Goal: Task Accomplishment & Management: Complete application form

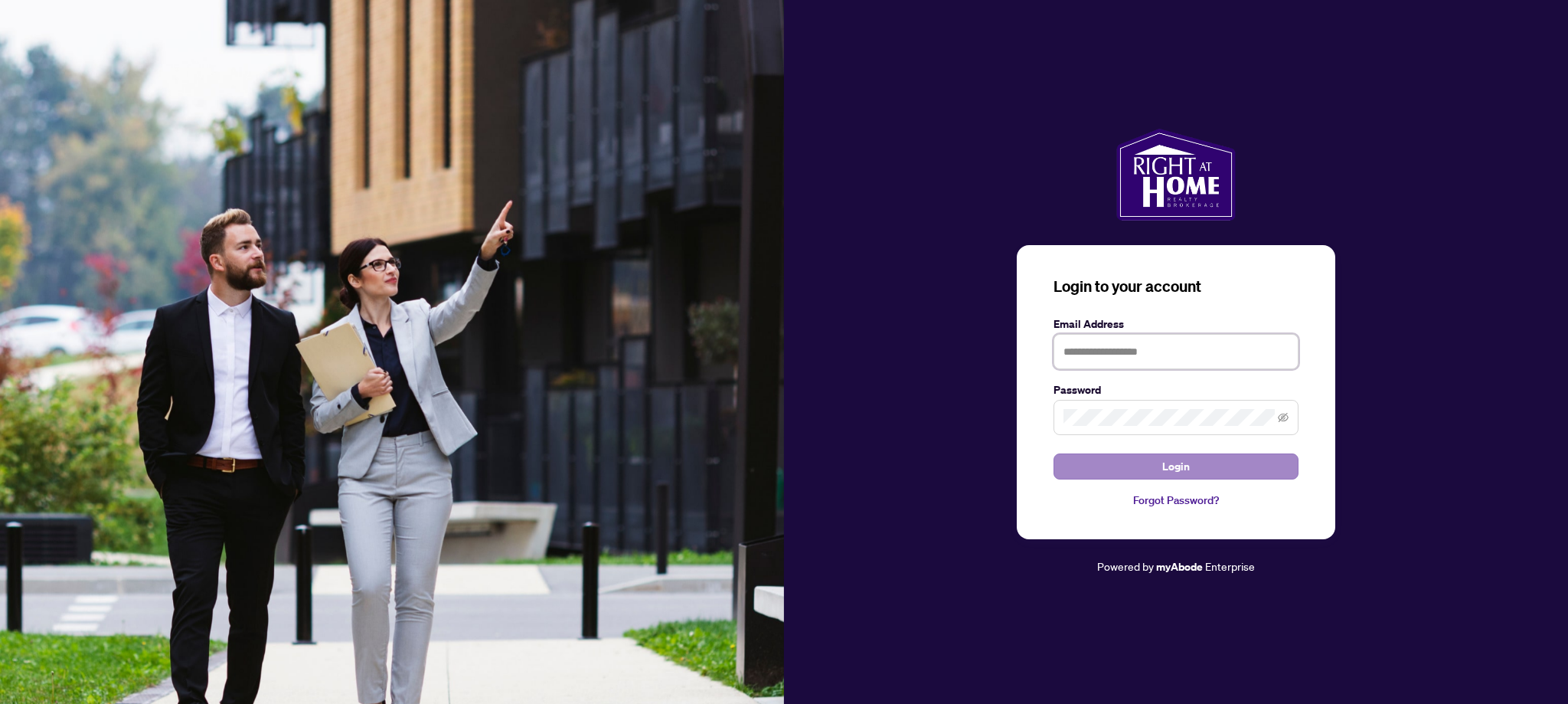
type input "**********"
click at [1178, 462] on span "Login" at bounding box center [1176, 465] width 27 height 24
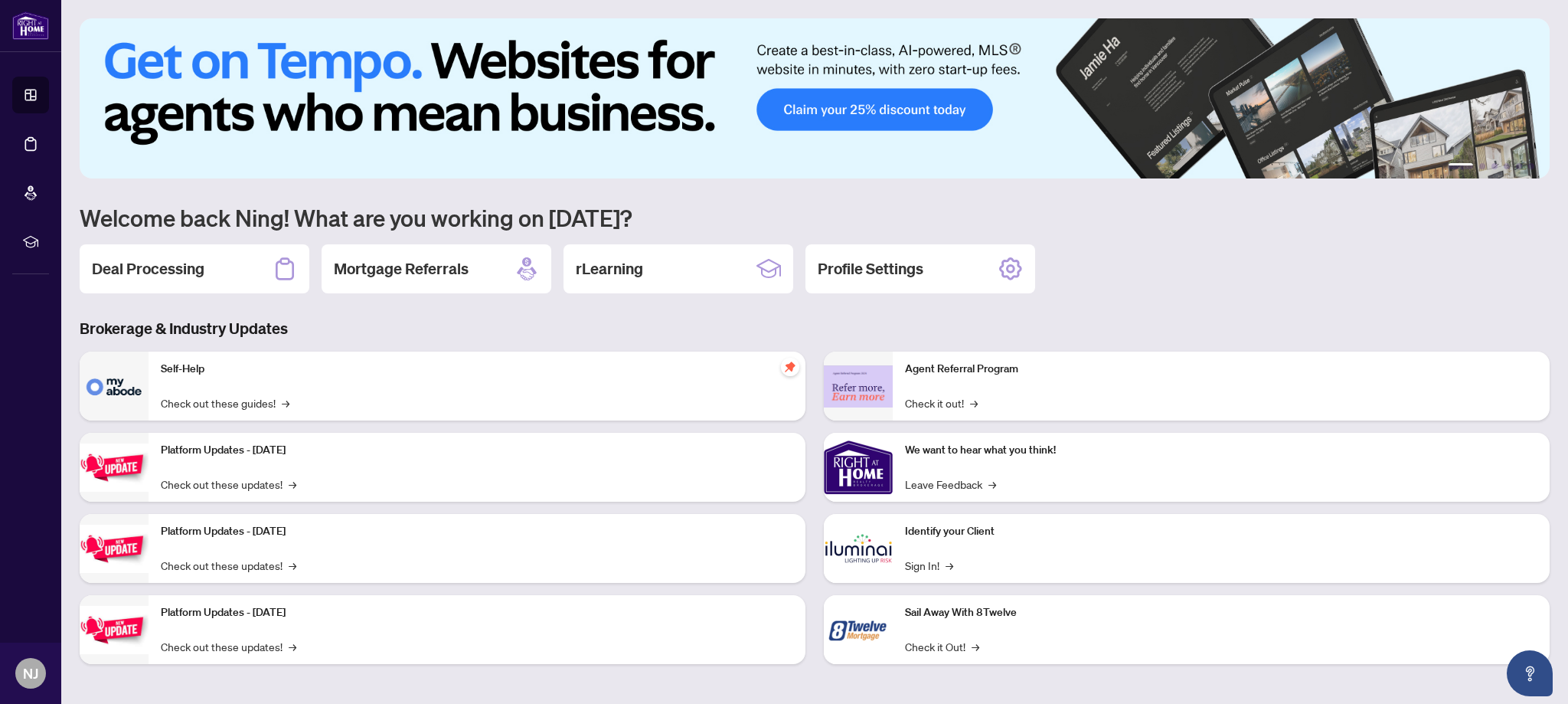
scroll to position [2, 0]
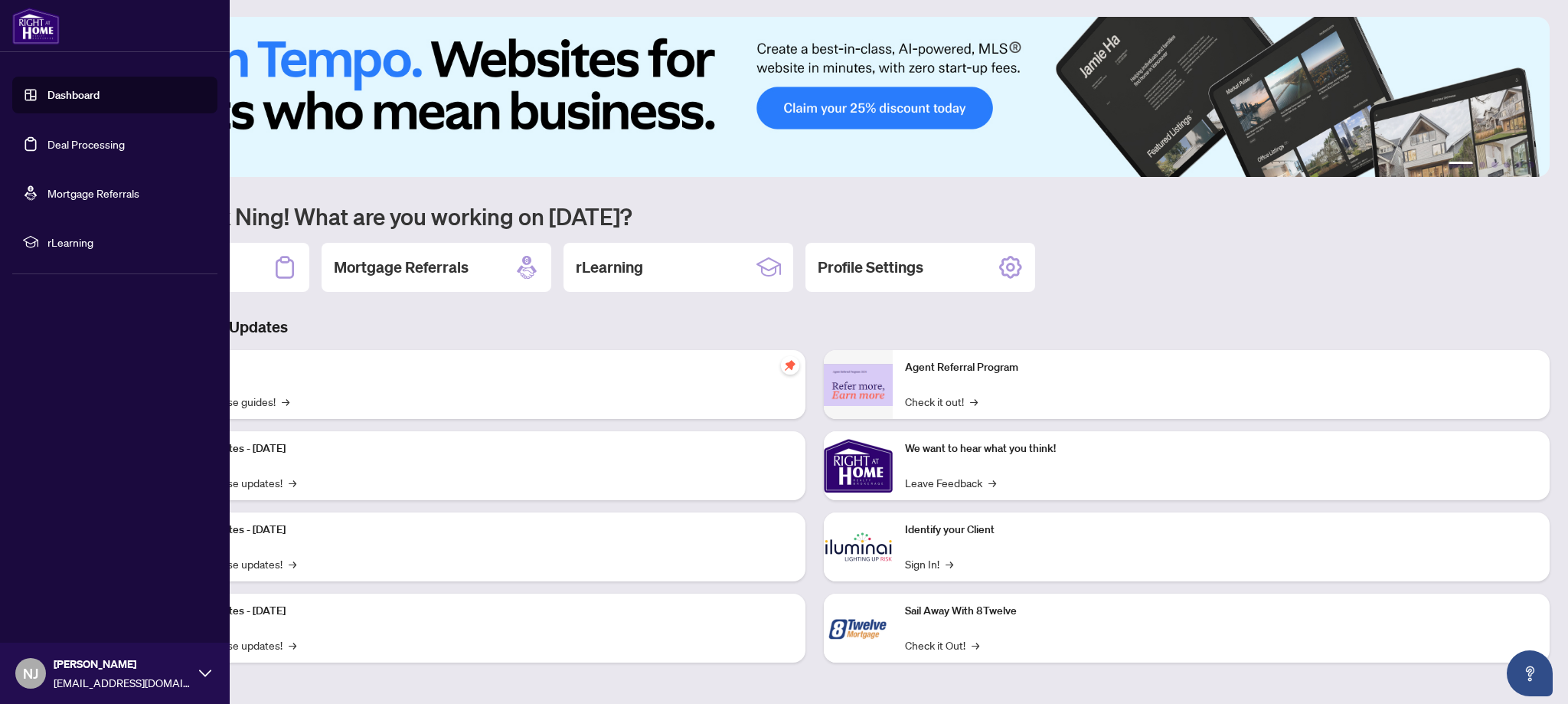
click at [68, 146] on link "Deal Processing" at bounding box center [87, 144] width 78 height 14
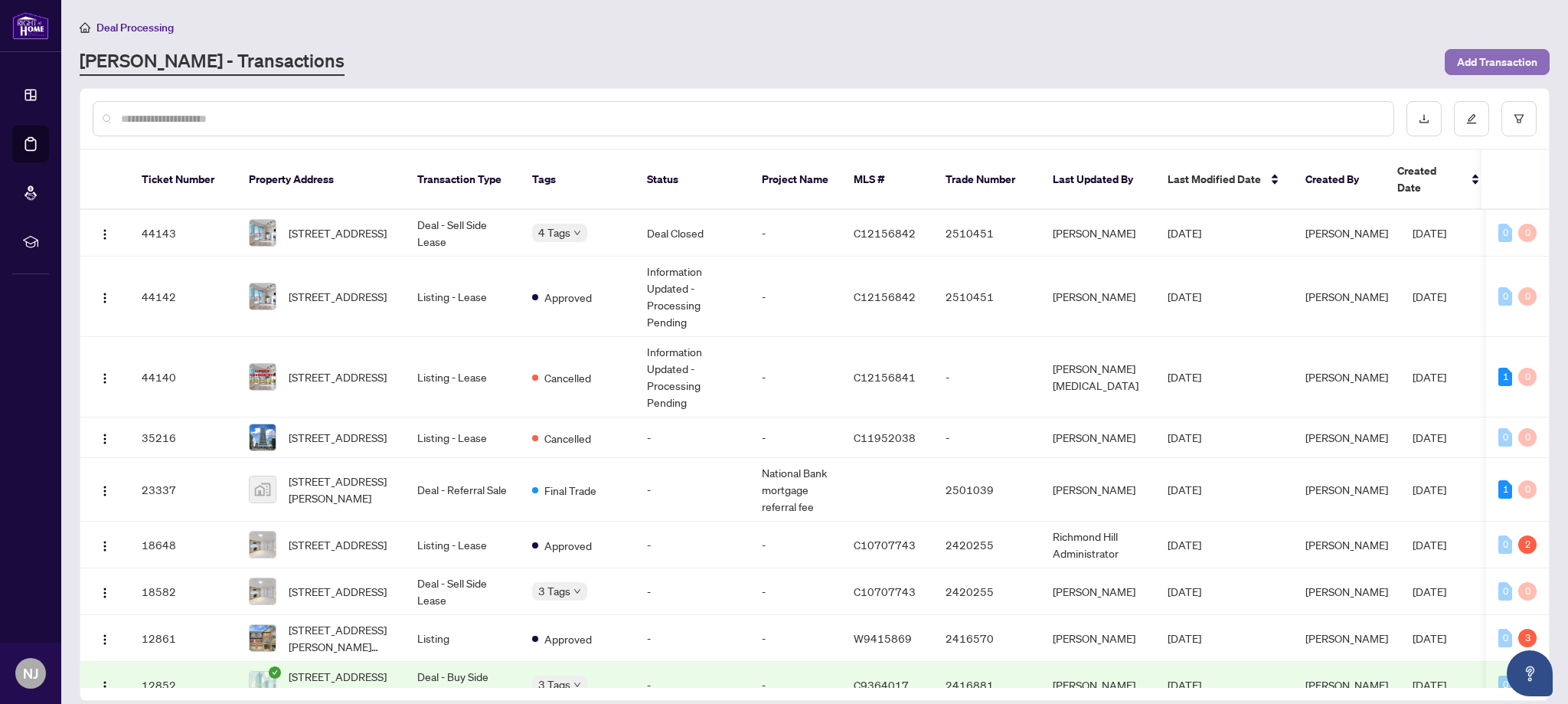
click at [1483, 68] on span "Add Transaction" at bounding box center [1497, 61] width 80 height 24
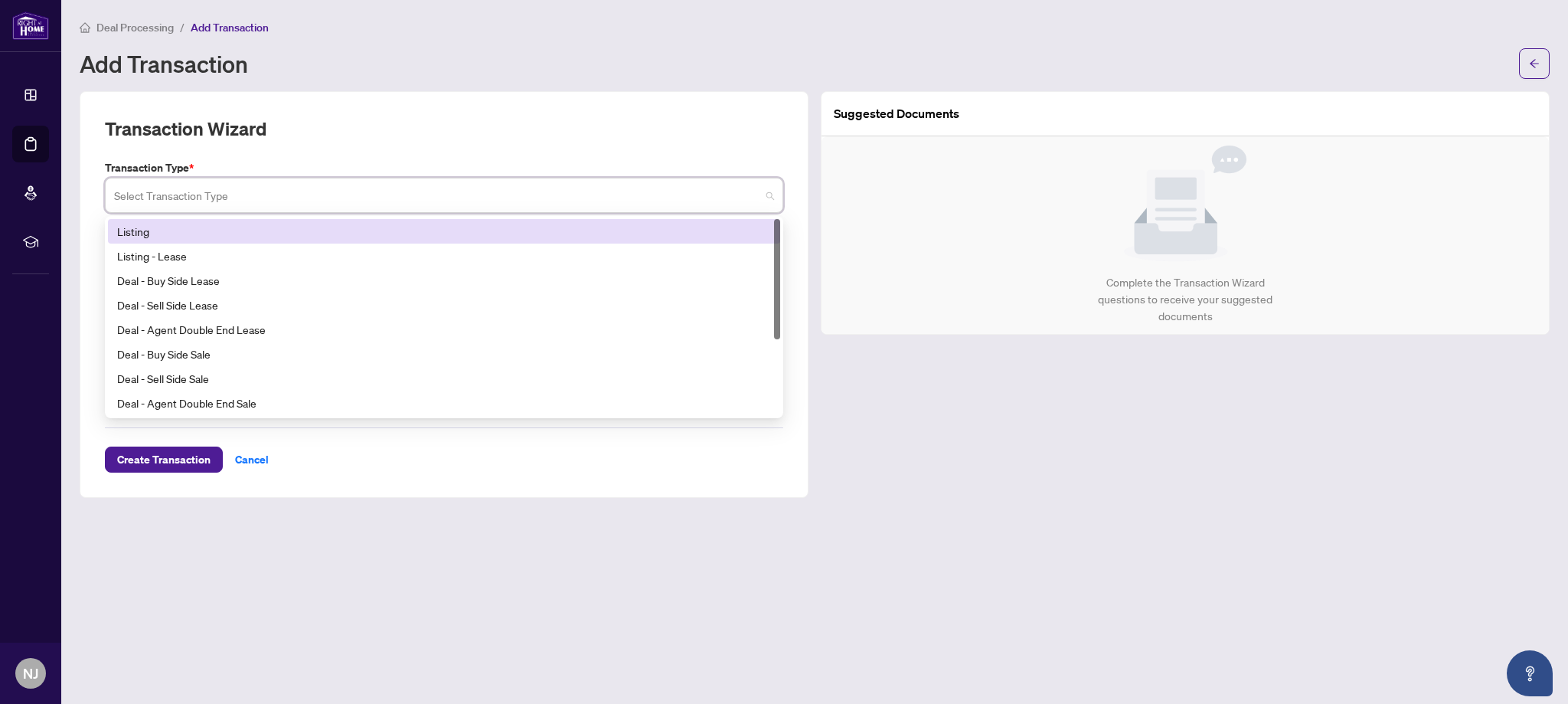
click at [165, 201] on input "search" at bounding box center [437, 197] width 646 height 33
click at [128, 229] on div "Listing" at bounding box center [444, 231] width 653 height 17
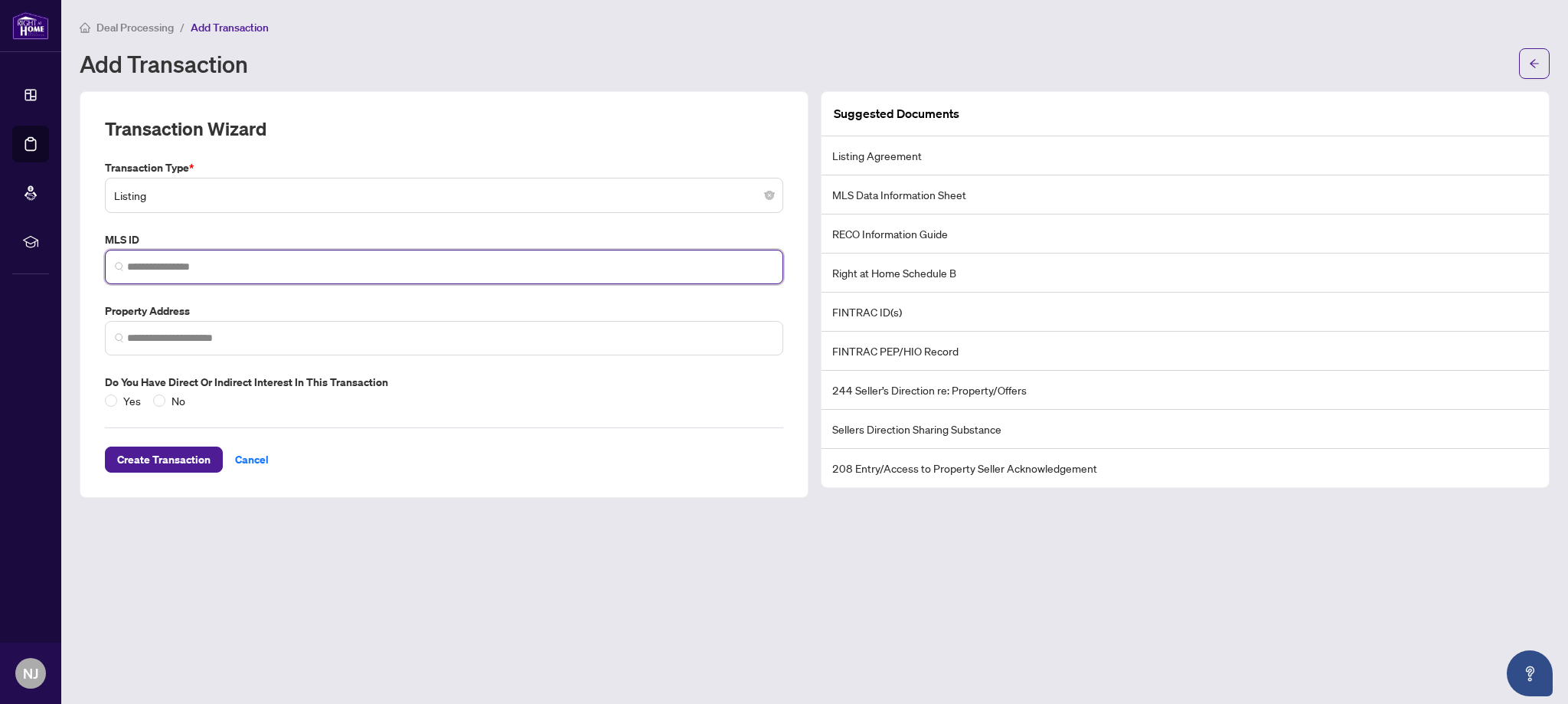
click at [174, 265] on input "search" at bounding box center [450, 267] width 646 height 16
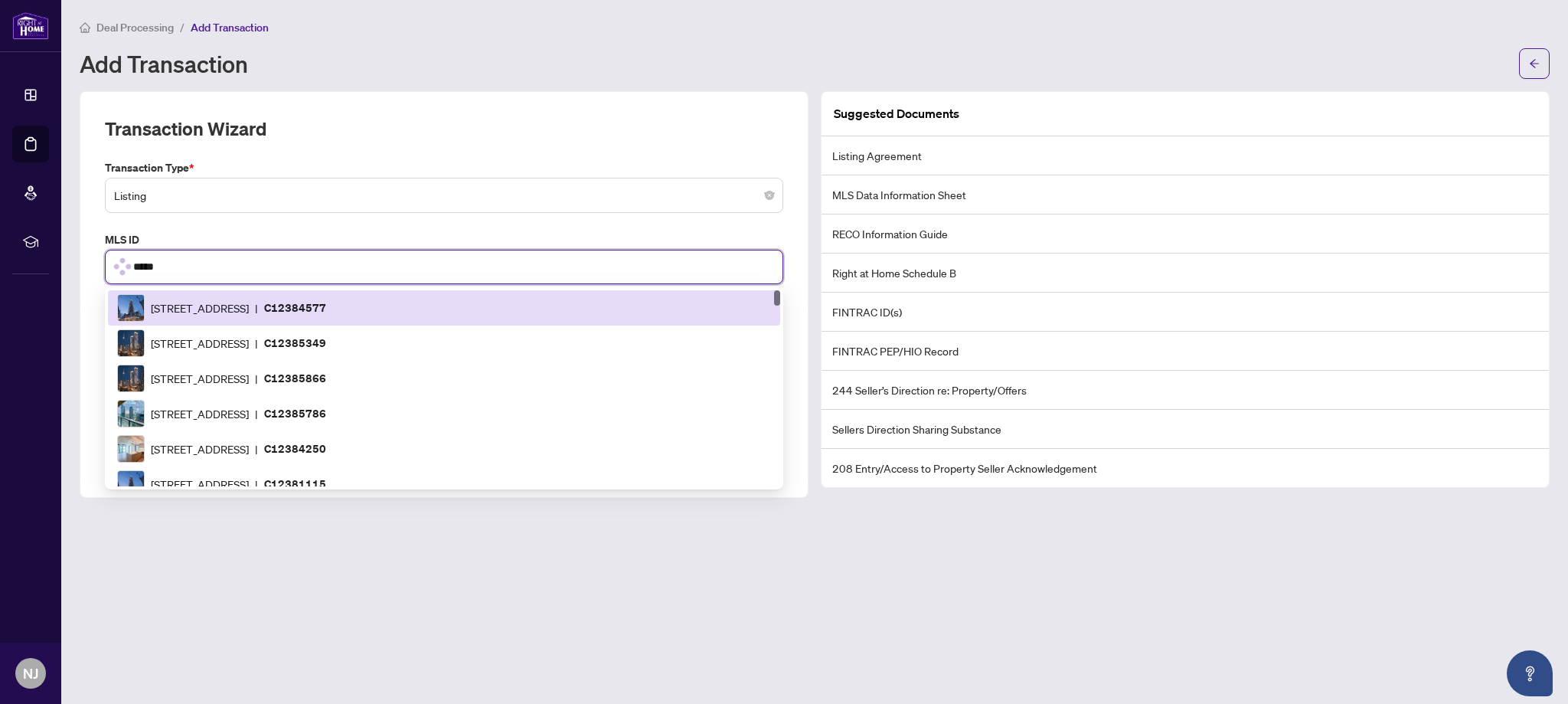
scroll to position [156, 0]
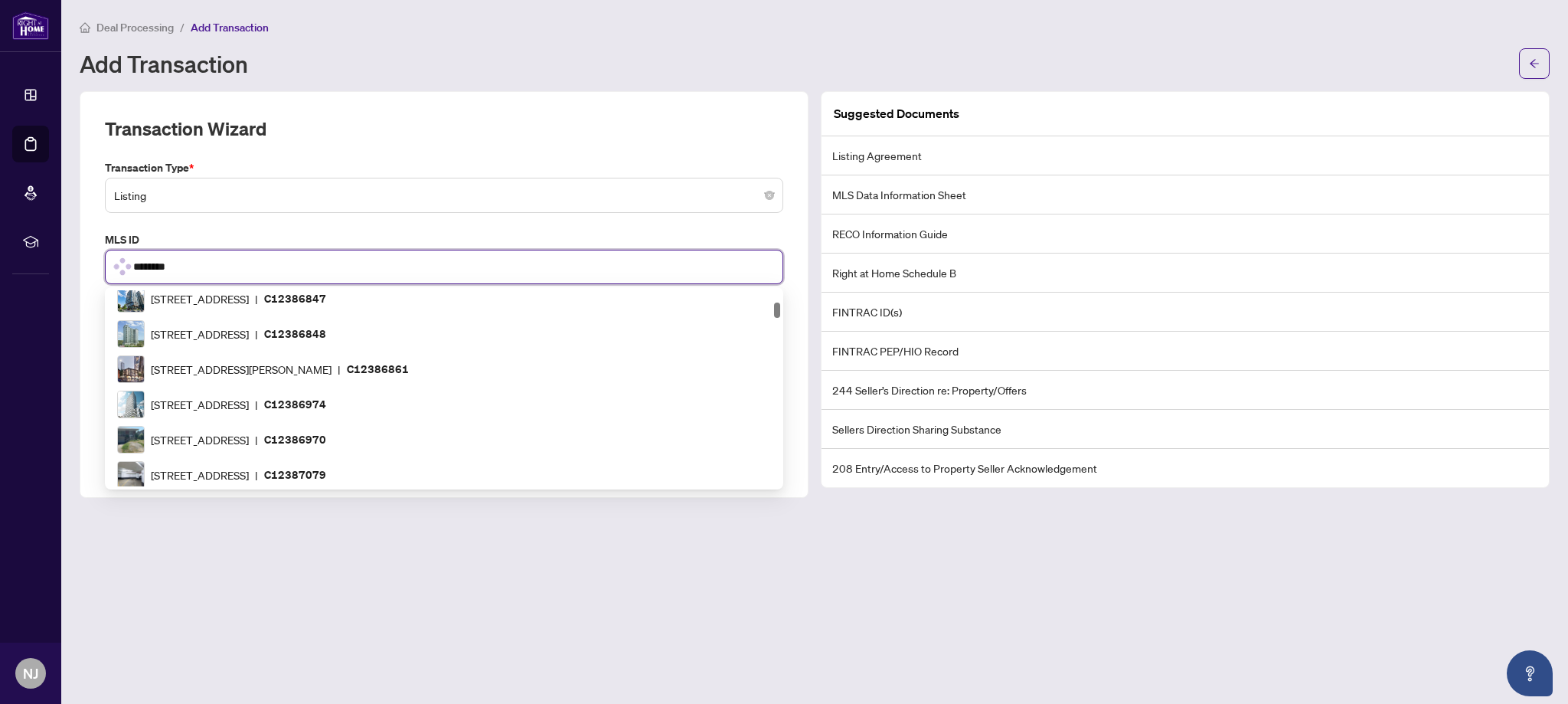
type input "*********"
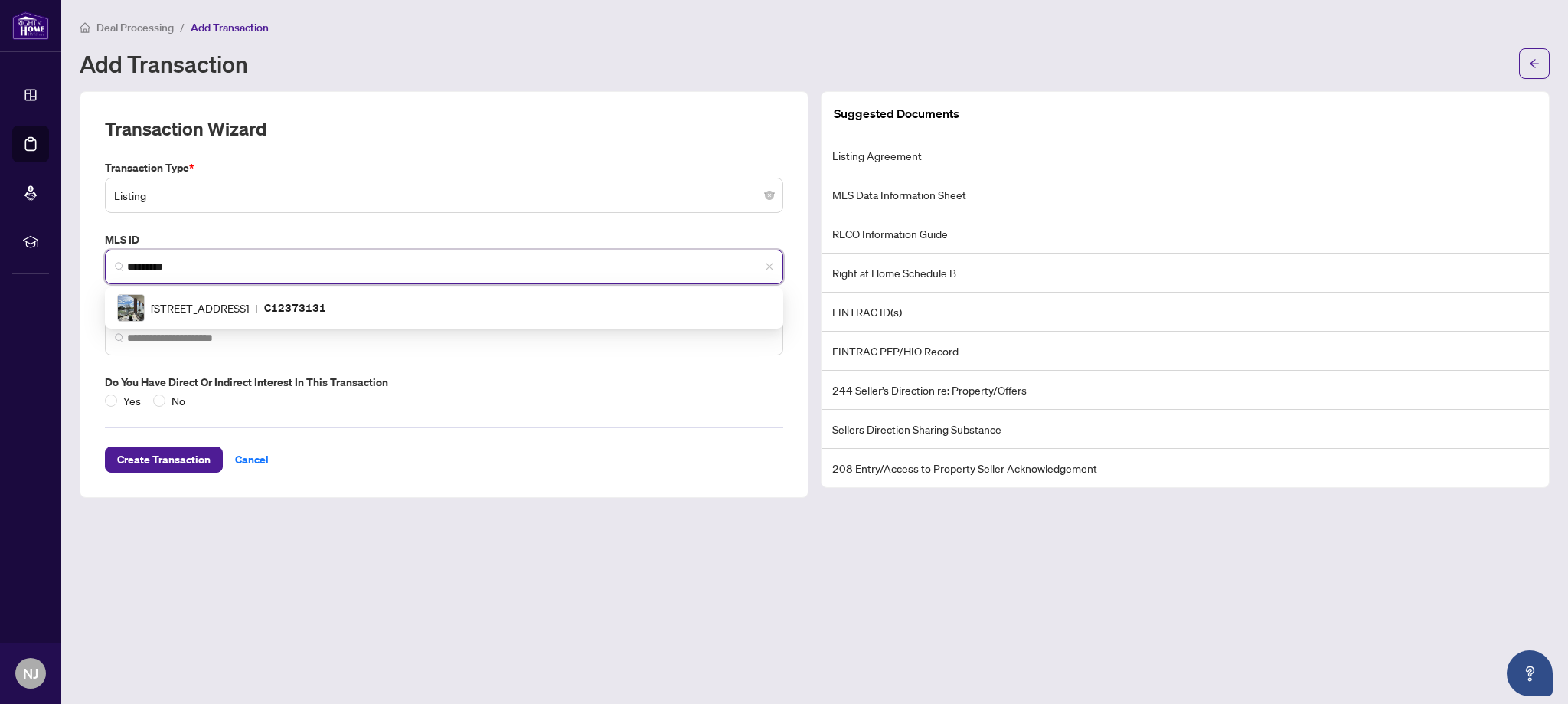
scroll to position [0, 0]
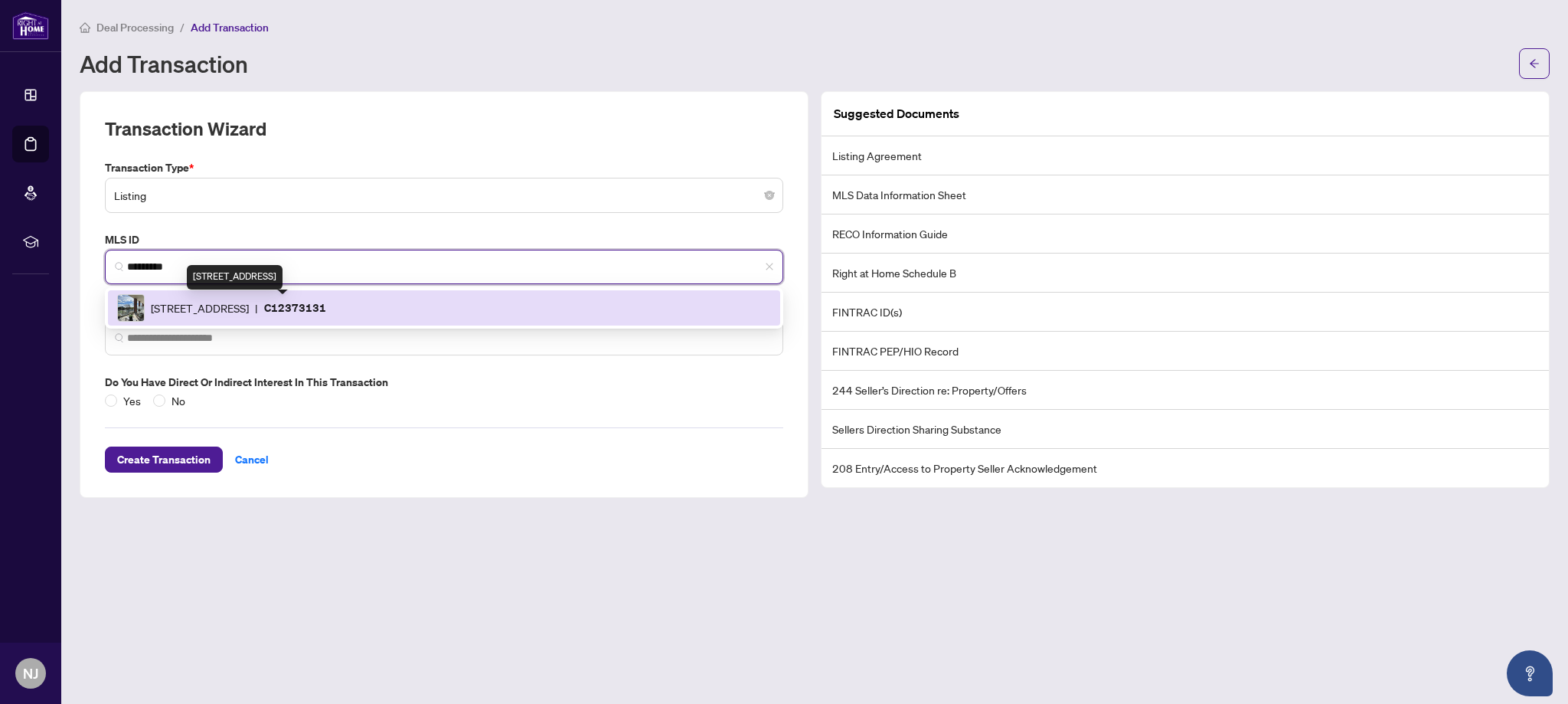
click at [211, 309] on span "[STREET_ADDRESS]" at bounding box center [200, 307] width 98 height 17
type input "**********"
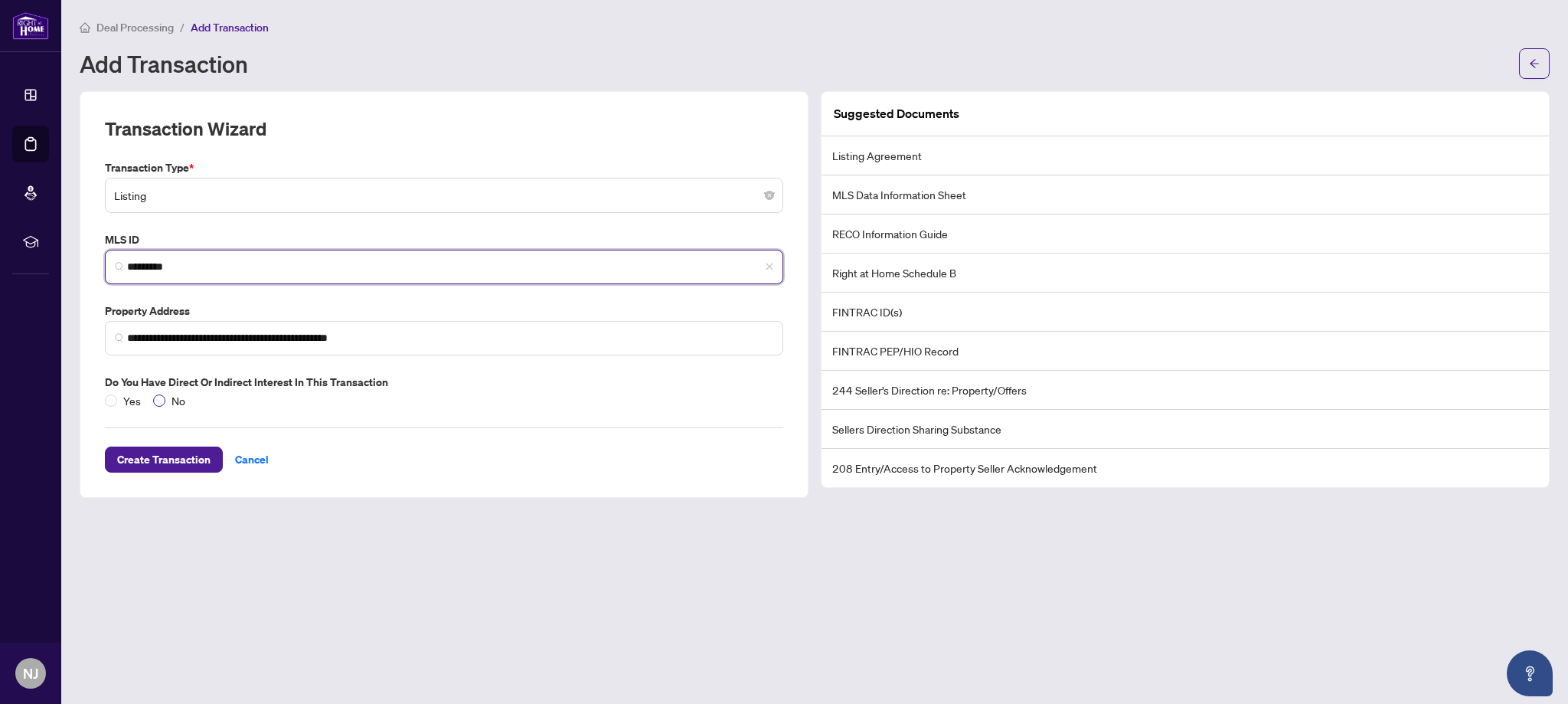
type input "*********"
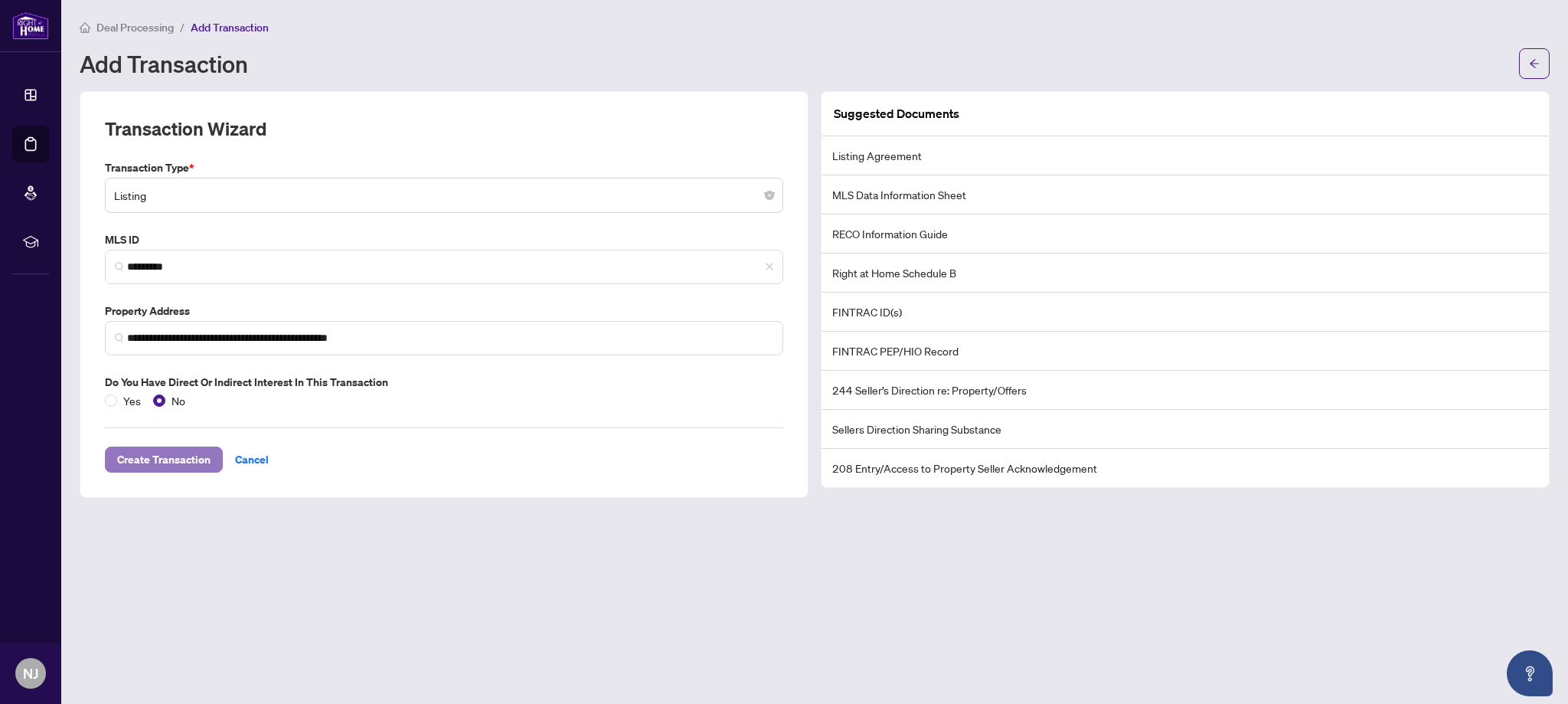
click at [165, 464] on span "Create Transaction" at bounding box center [164, 459] width 93 height 24
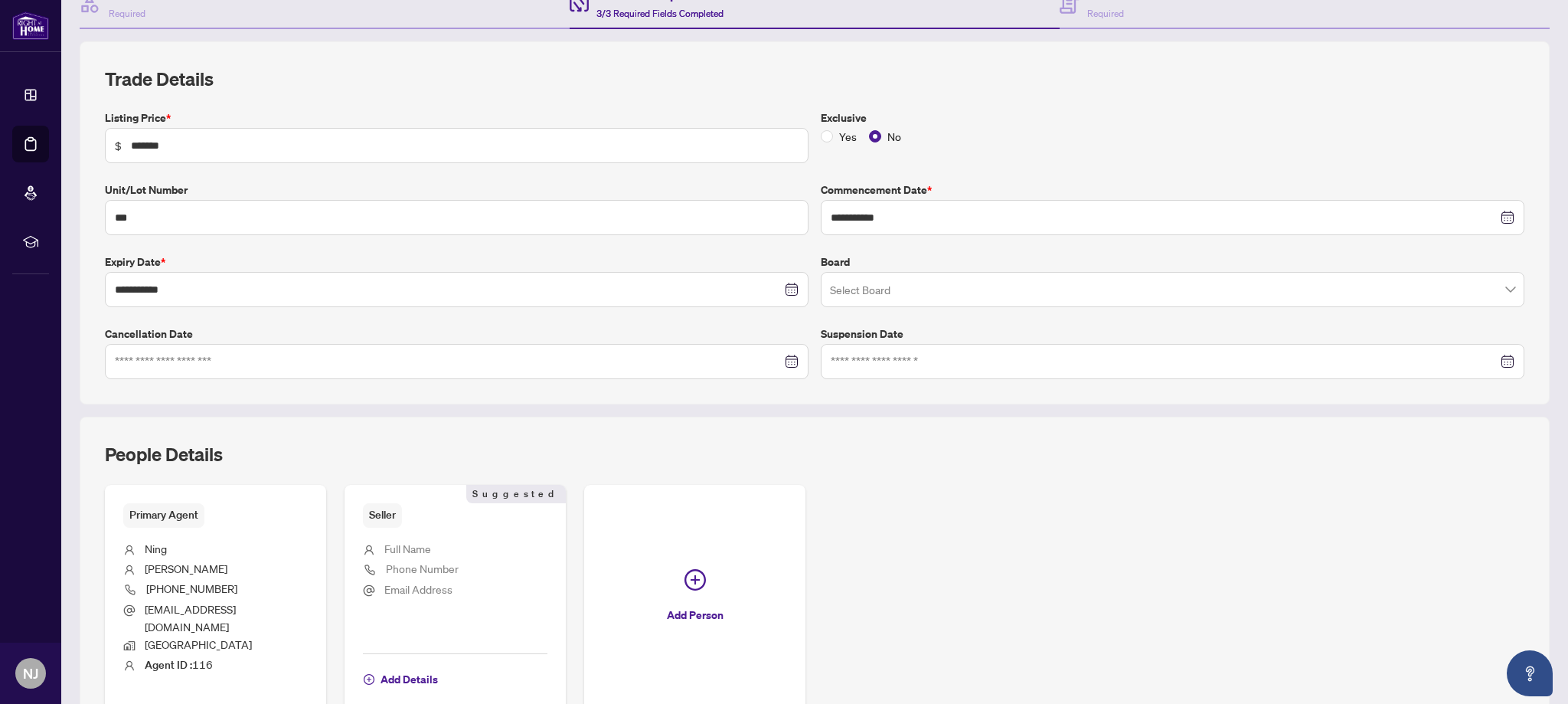
scroll to position [173, 0]
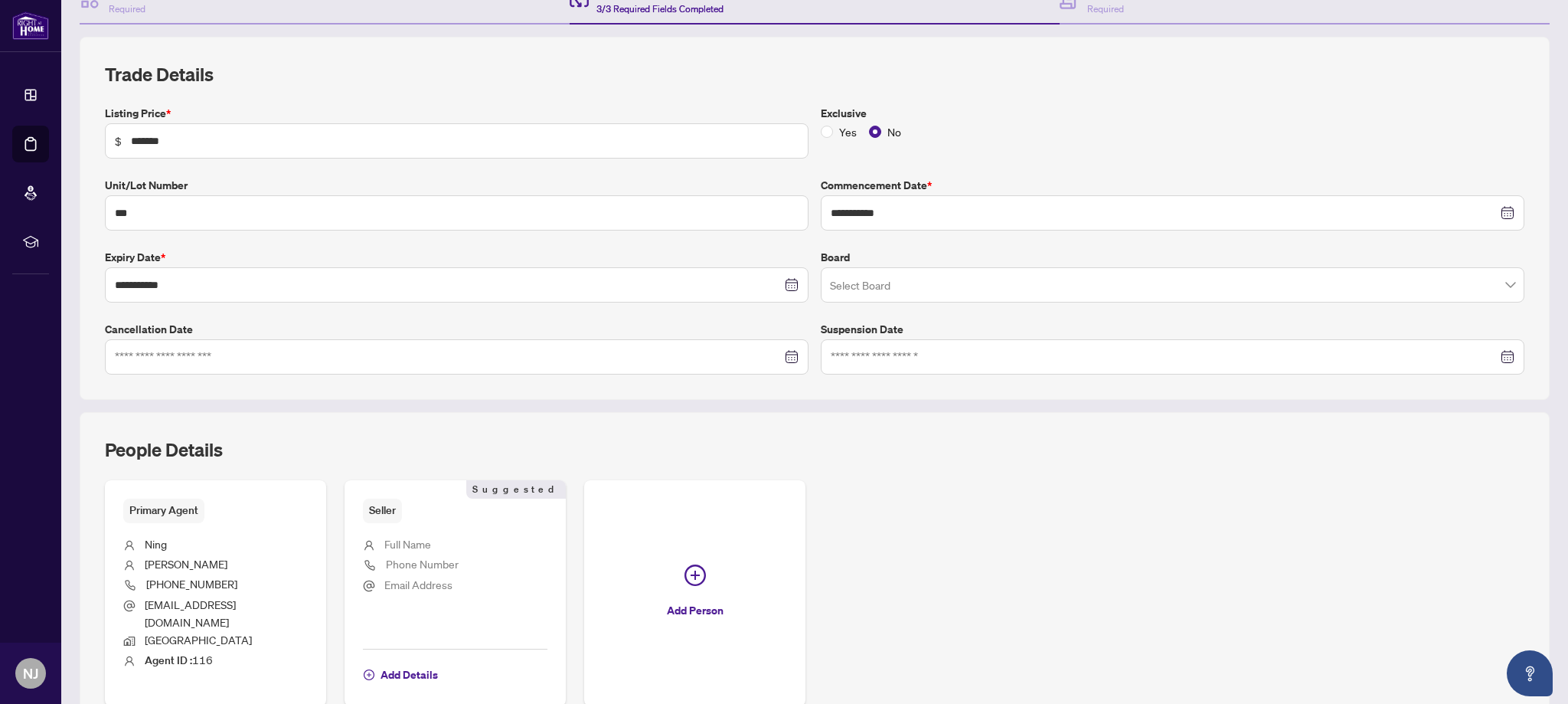
click at [919, 286] on input "search" at bounding box center [1165, 286] width 671 height 33
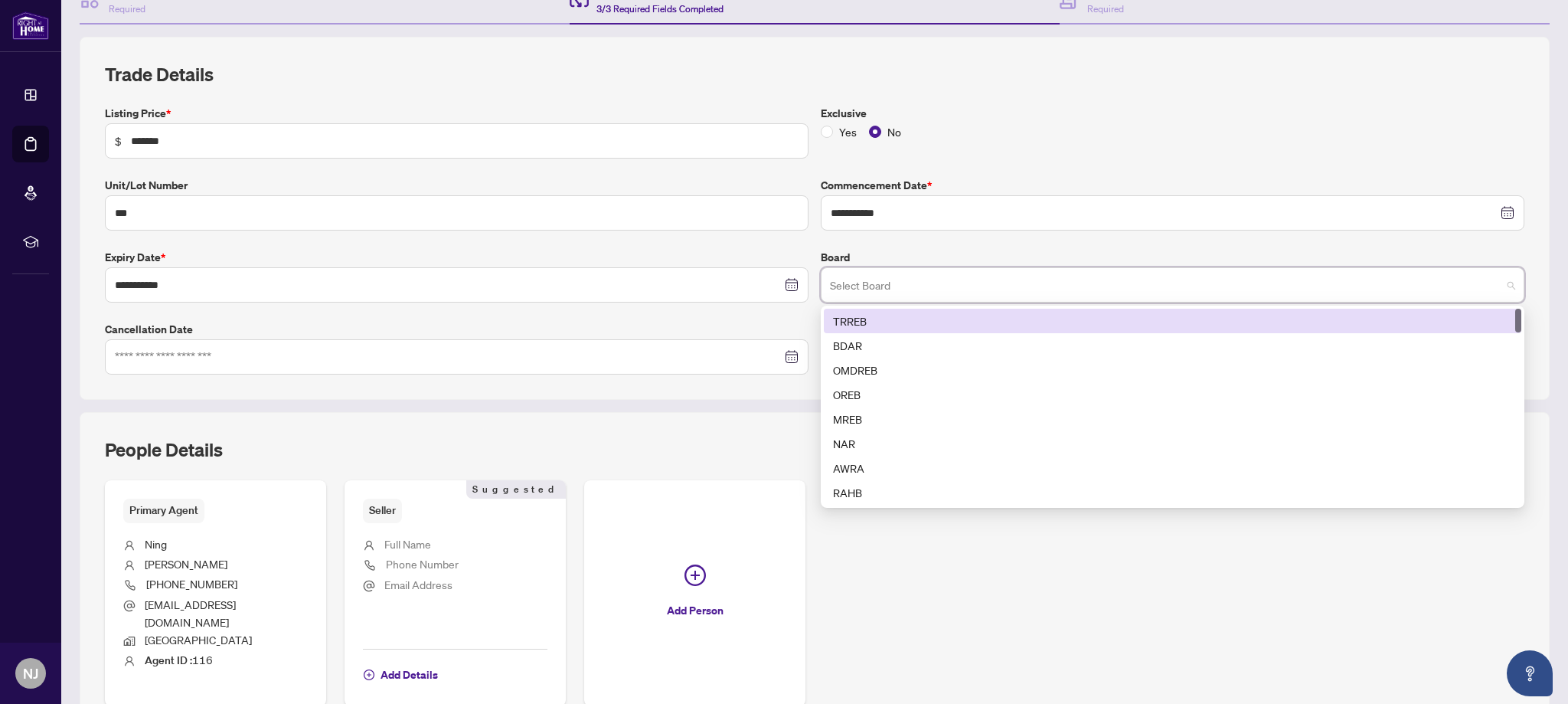
click at [897, 318] on div "TRREB" at bounding box center [1172, 321] width 679 height 17
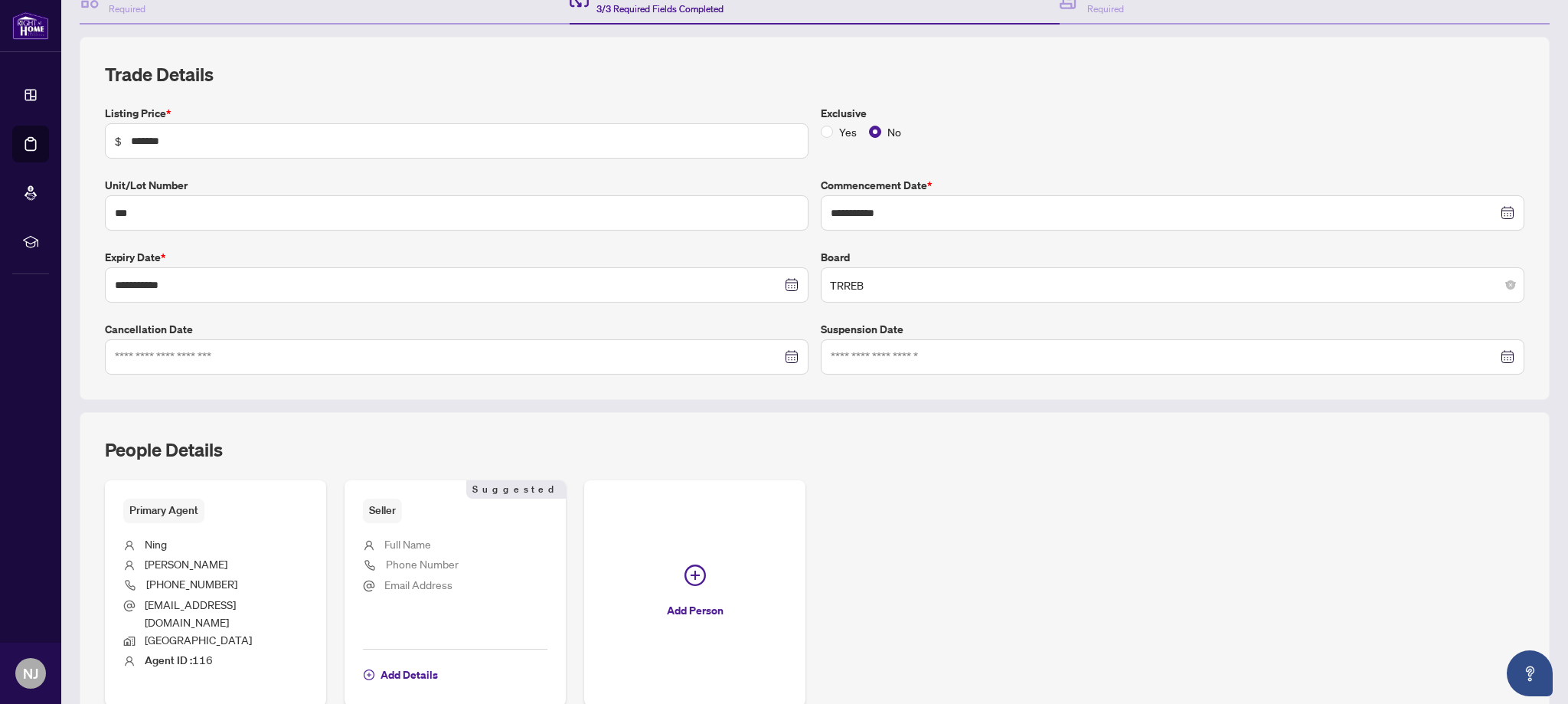
click at [938, 239] on div "**********" at bounding box center [814, 239] width 1432 height 269
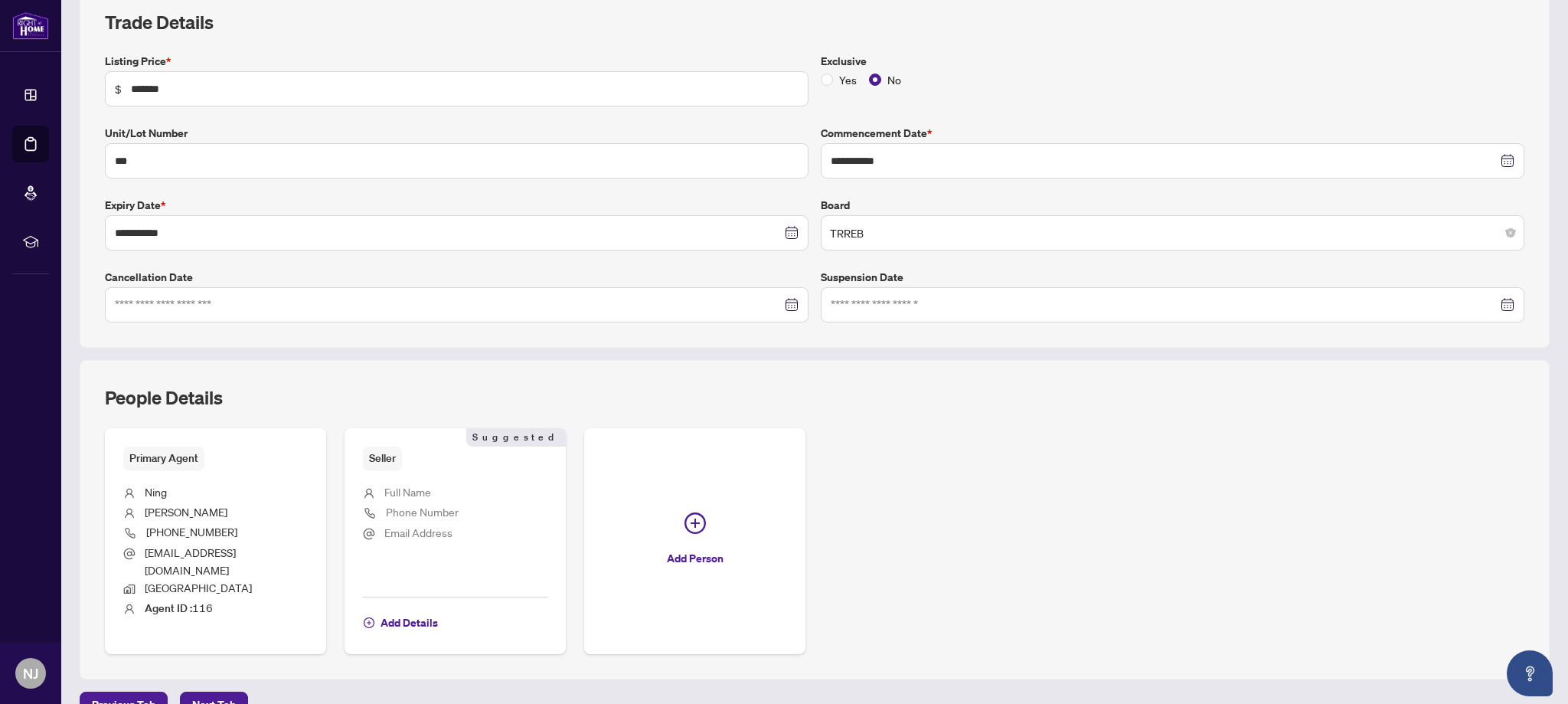
scroll to position [240, 0]
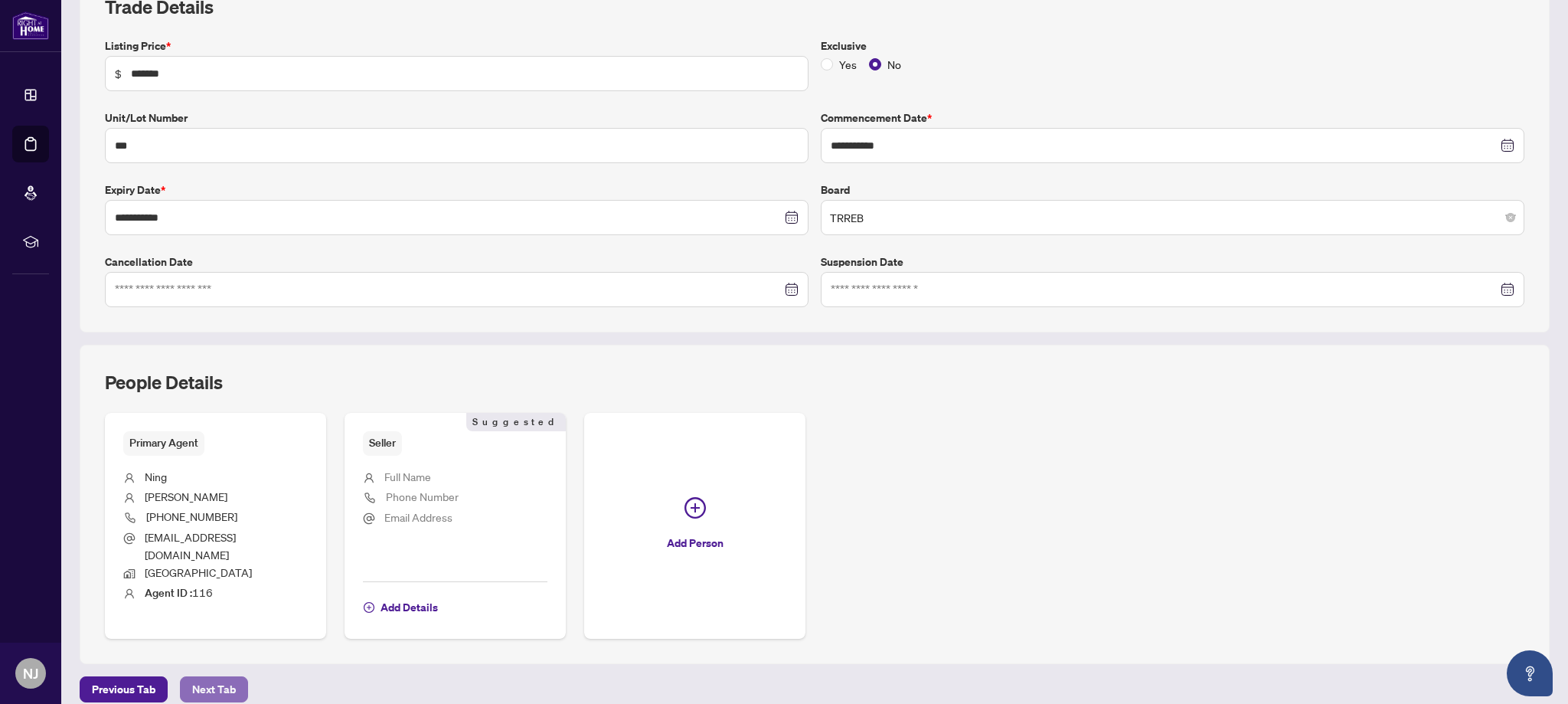
click at [198, 677] on span "Next Tab" at bounding box center [214, 689] width 43 height 24
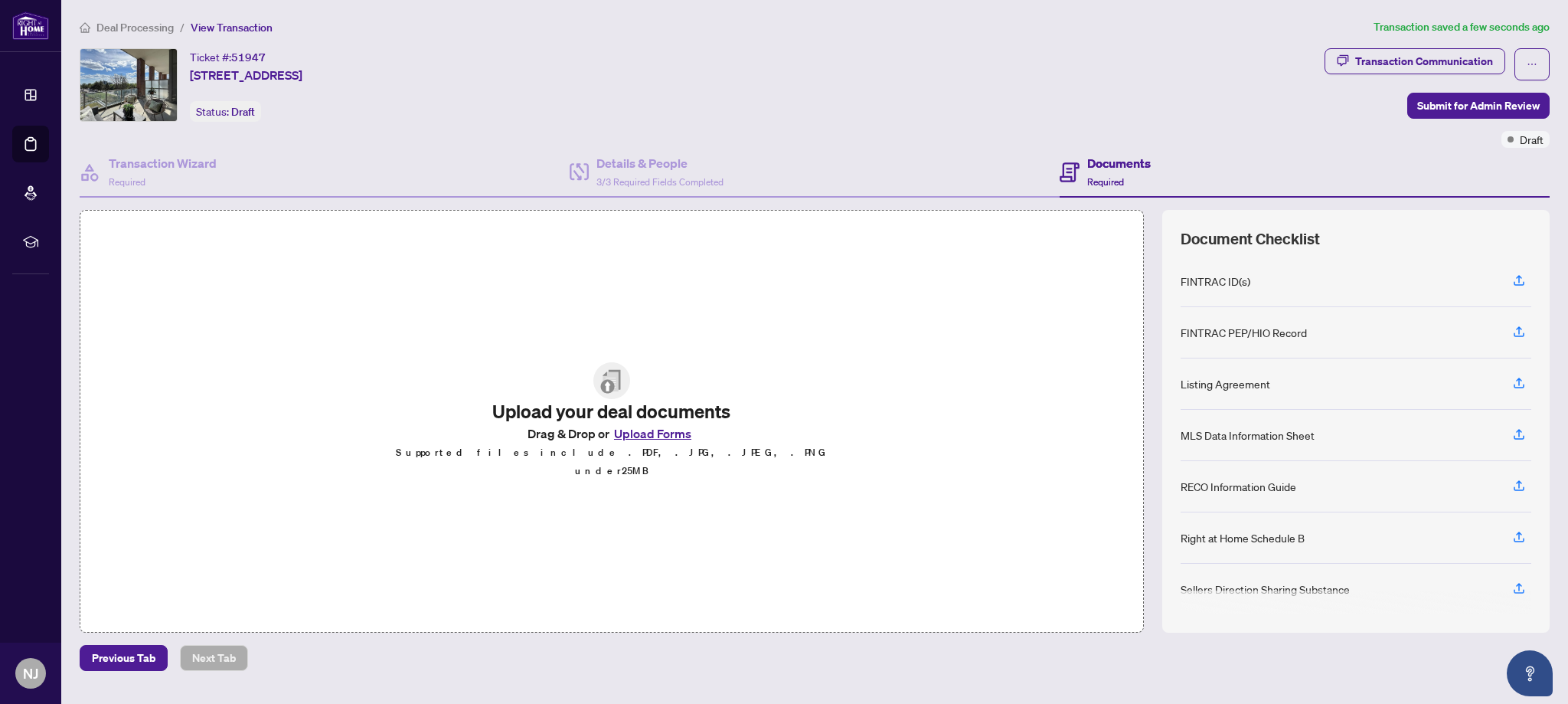
click at [644, 443] on button "Upload Forms" at bounding box center [653, 433] width 87 height 20
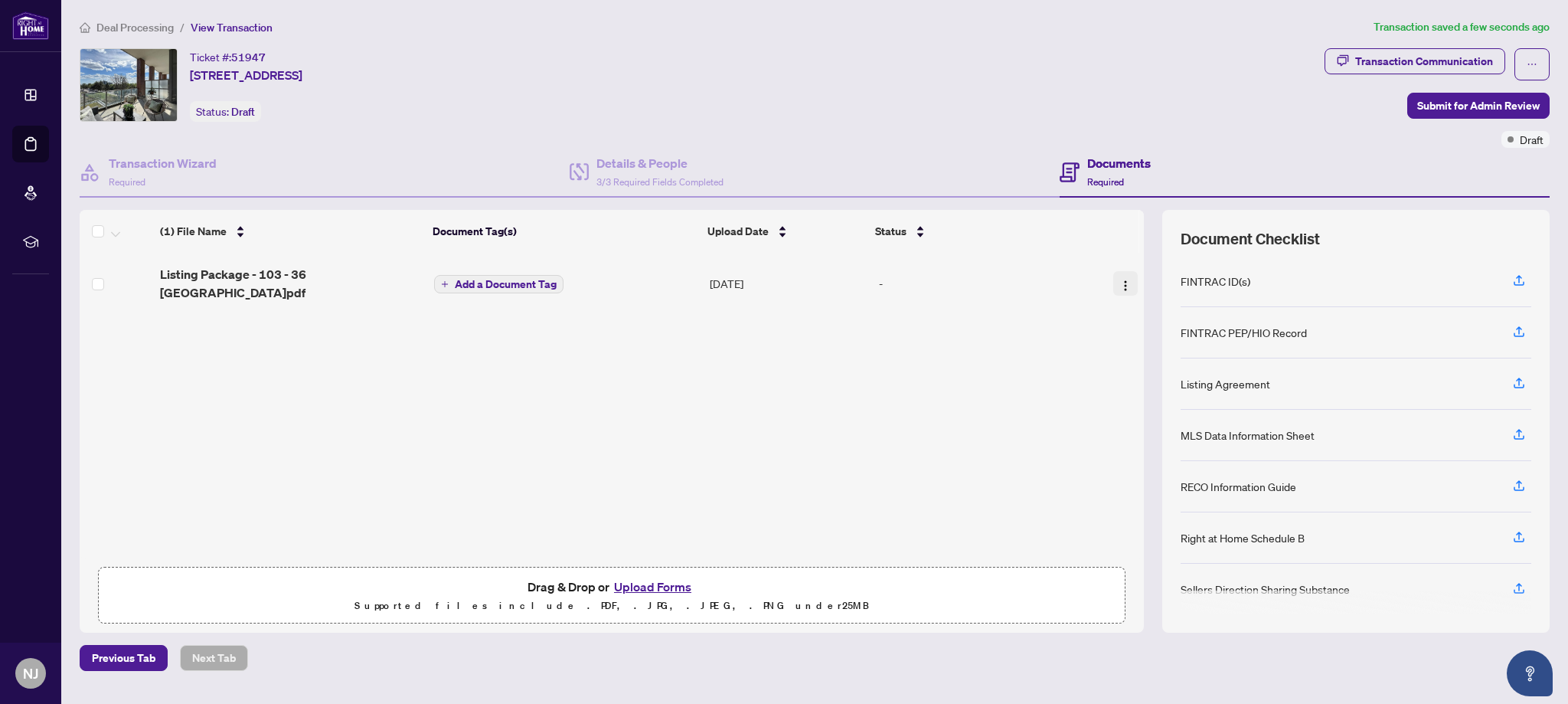
click at [1120, 279] on img "button" at bounding box center [1125, 286] width 13 height 13
click at [718, 448] on div "Listing Package - 103 - 36 [GEOGRAPHIC_DATA]pdf Add a Document Tag [DATE] -" at bounding box center [612, 406] width 1065 height 305
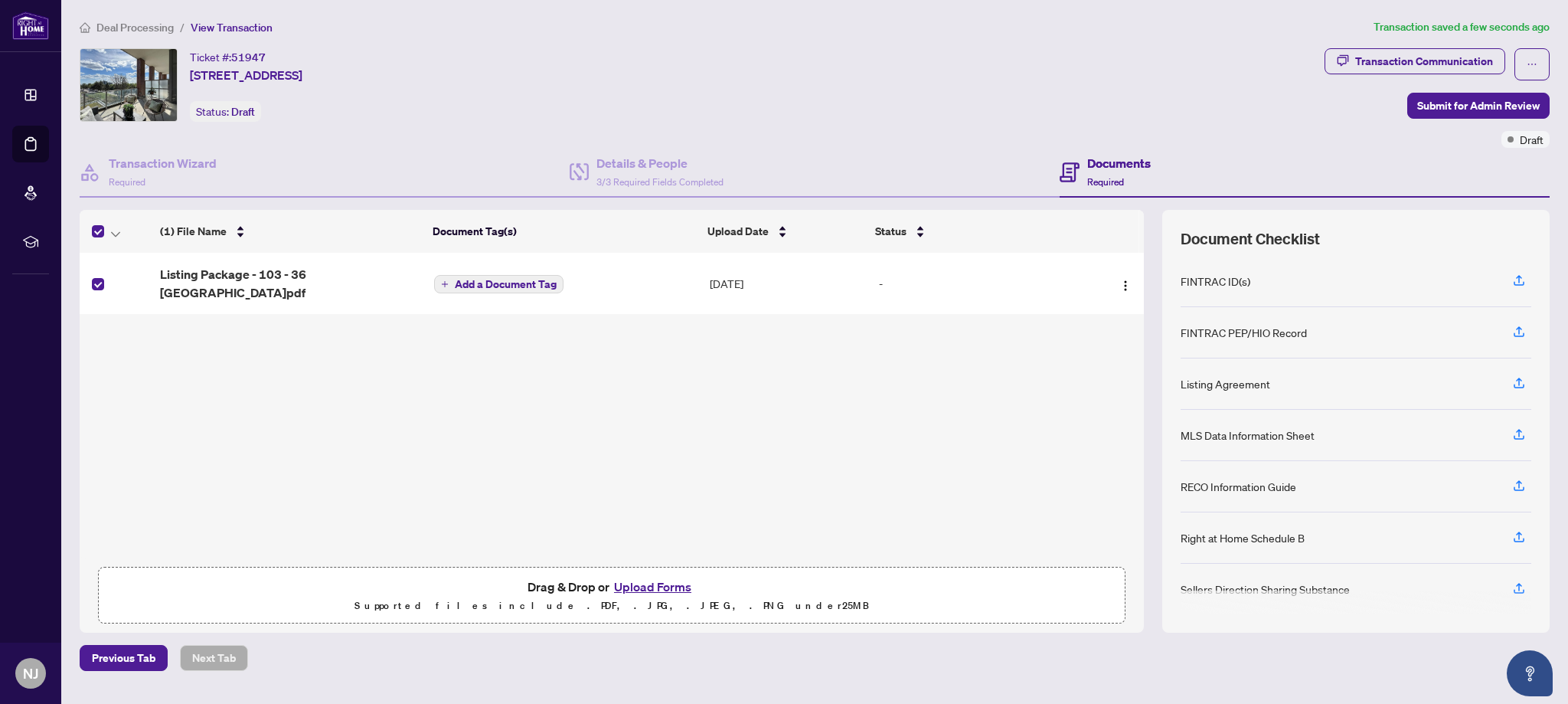
click at [362, 440] on div "Listing Package - 103 - 36 [GEOGRAPHIC_DATA]pdf Add a Document Tag [DATE] -" at bounding box center [612, 406] width 1065 height 305
click at [1090, 177] on span "Required" at bounding box center [1105, 182] width 37 height 12
click at [1484, 110] on span "Submit for Admin Review" at bounding box center [1479, 105] width 123 height 24
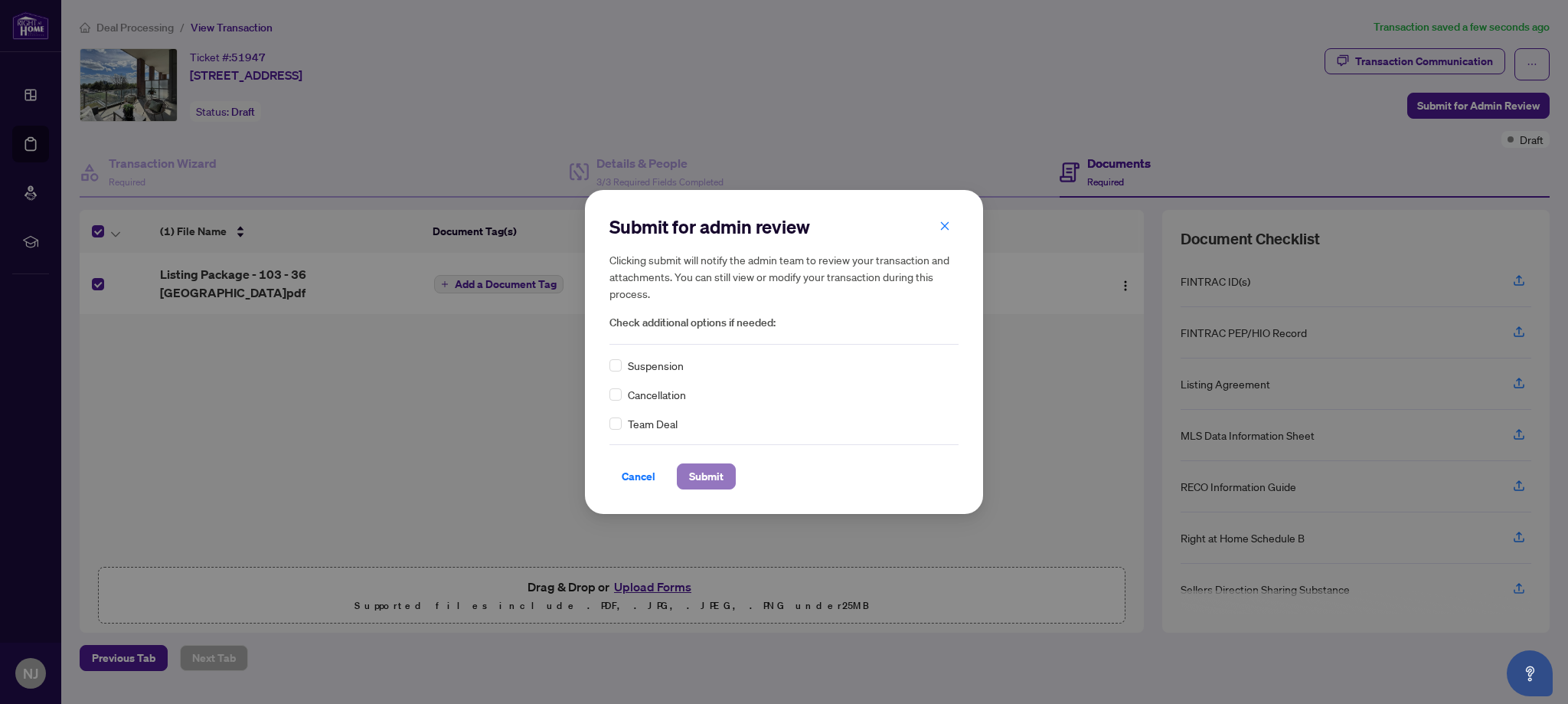
click at [706, 484] on span "Submit" at bounding box center [706, 475] width 34 height 24
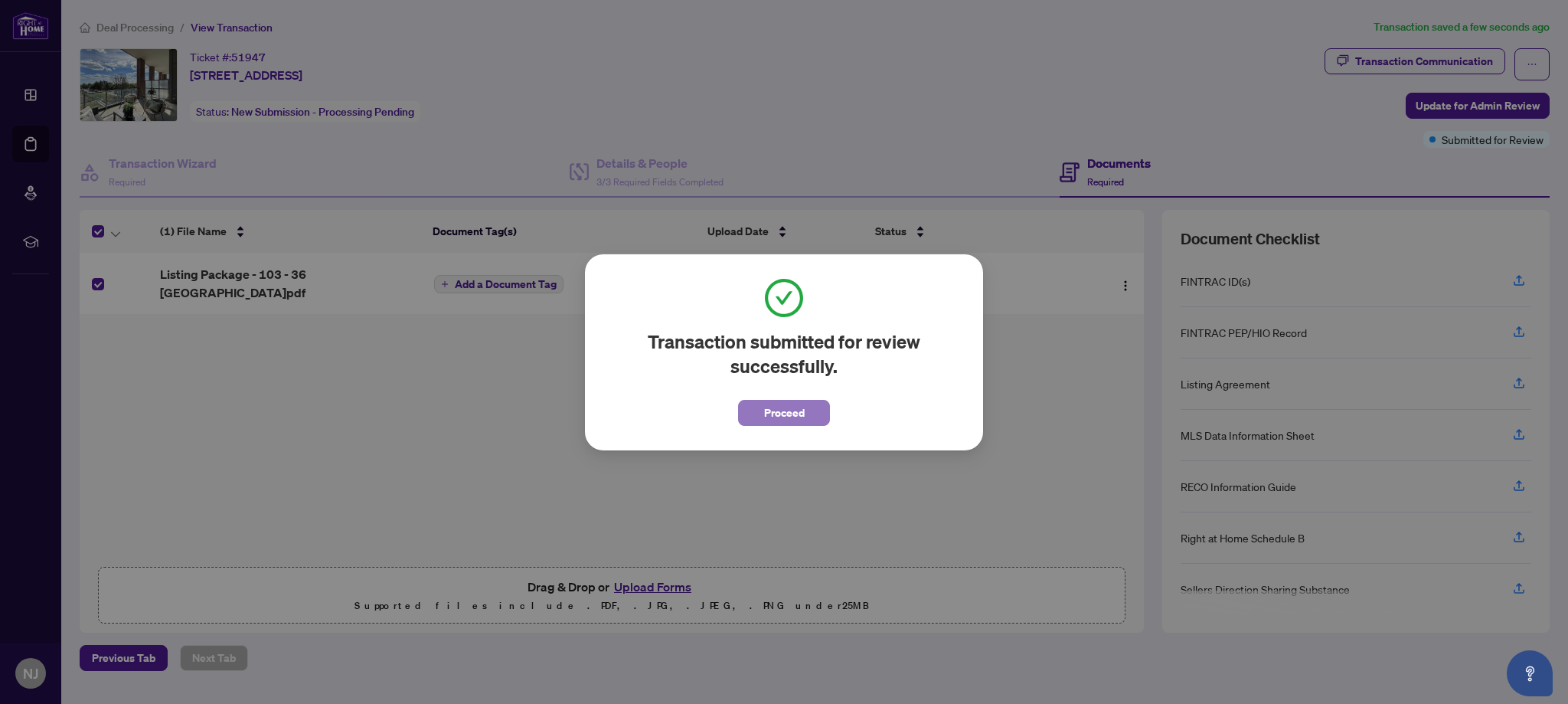
click at [806, 411] on button "Proceed" at bounding box center [784, 412] width 92 height 26
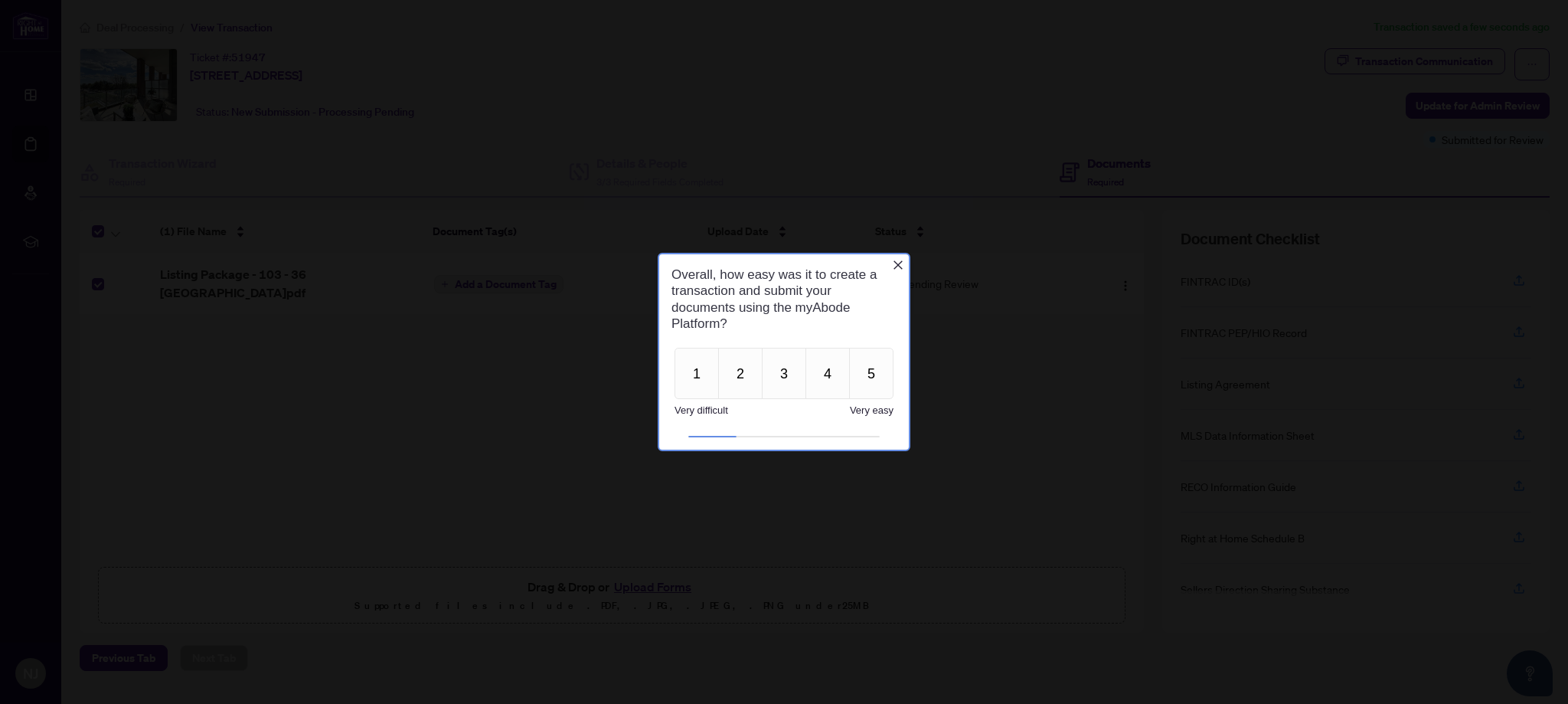
click at [896, 264] on icon "Close button" at bounding box center [898, 265] width 13 height 13
